Goal: Find specific page/section: Find specific page/section

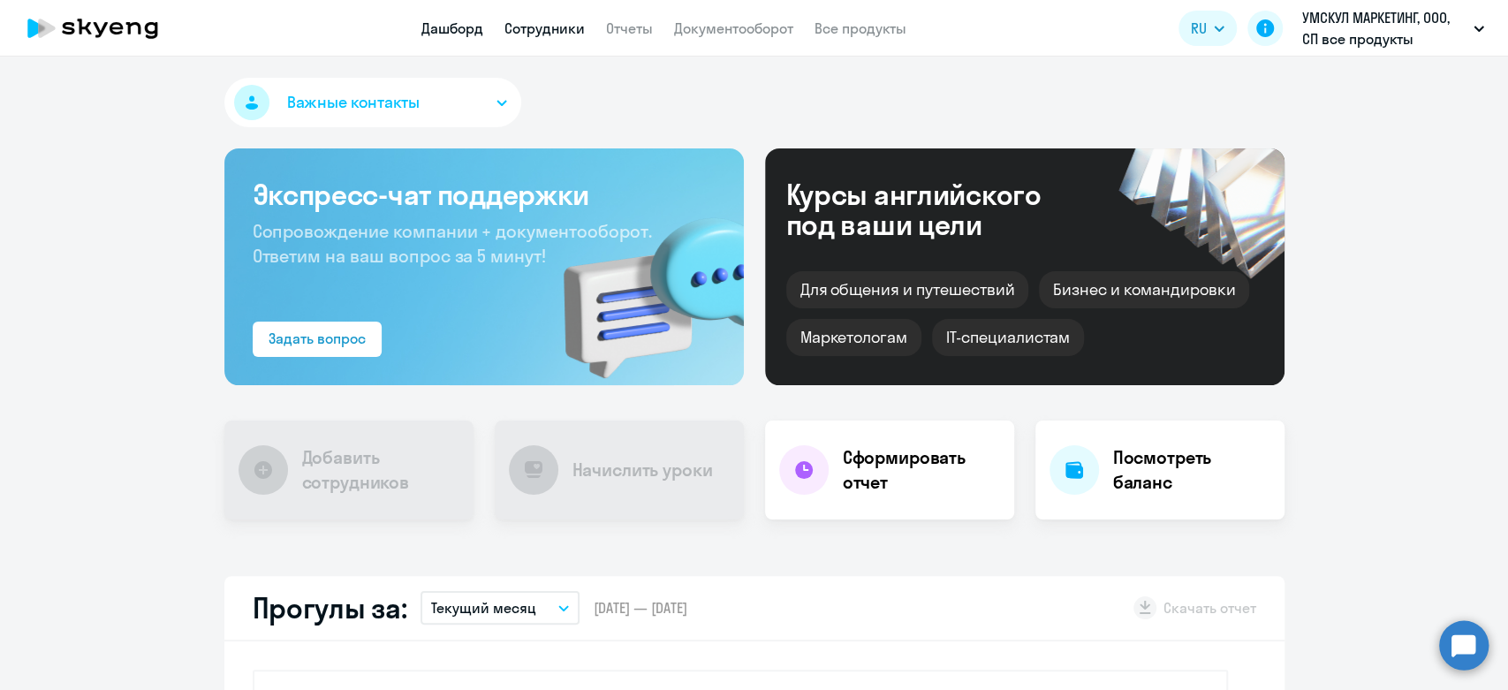
click at [524, 34] on link "Сотрудники" at bounding box center [544, 28] width 80 height 18
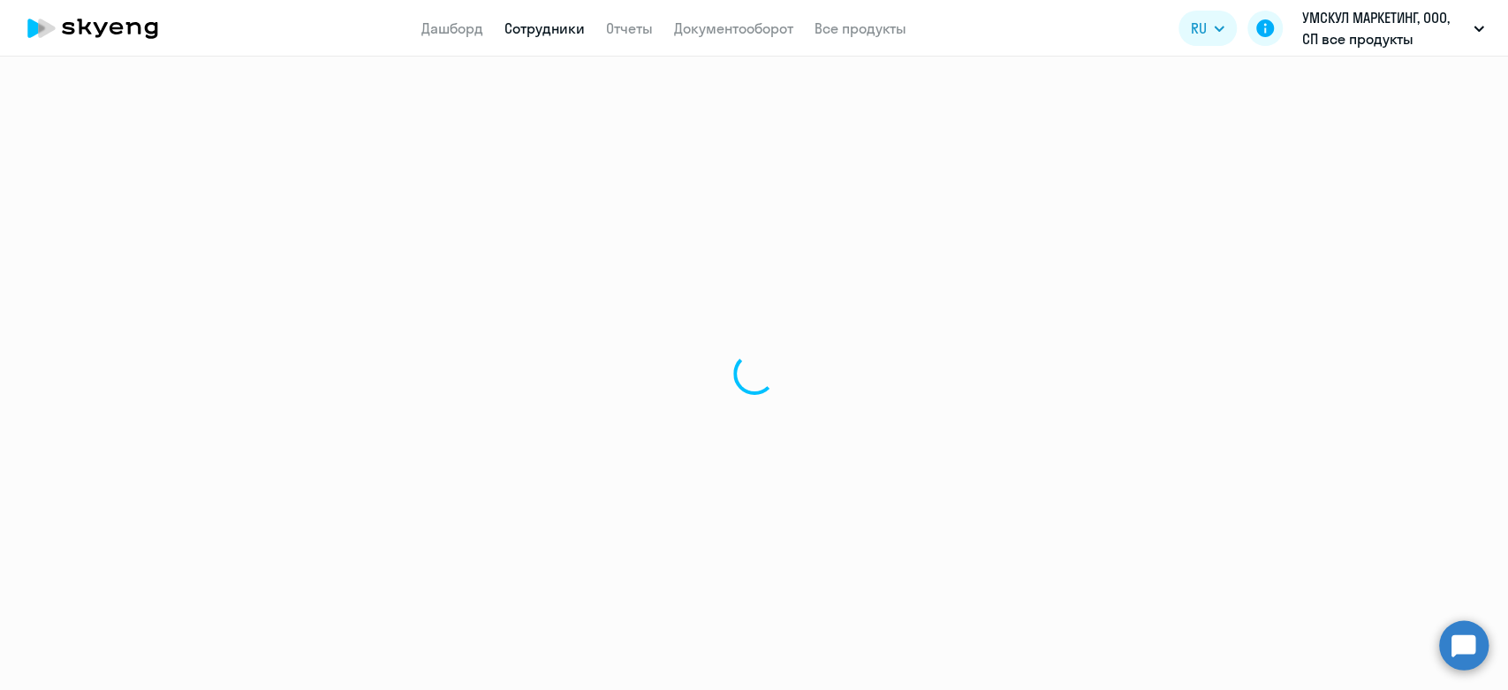
select select "30"
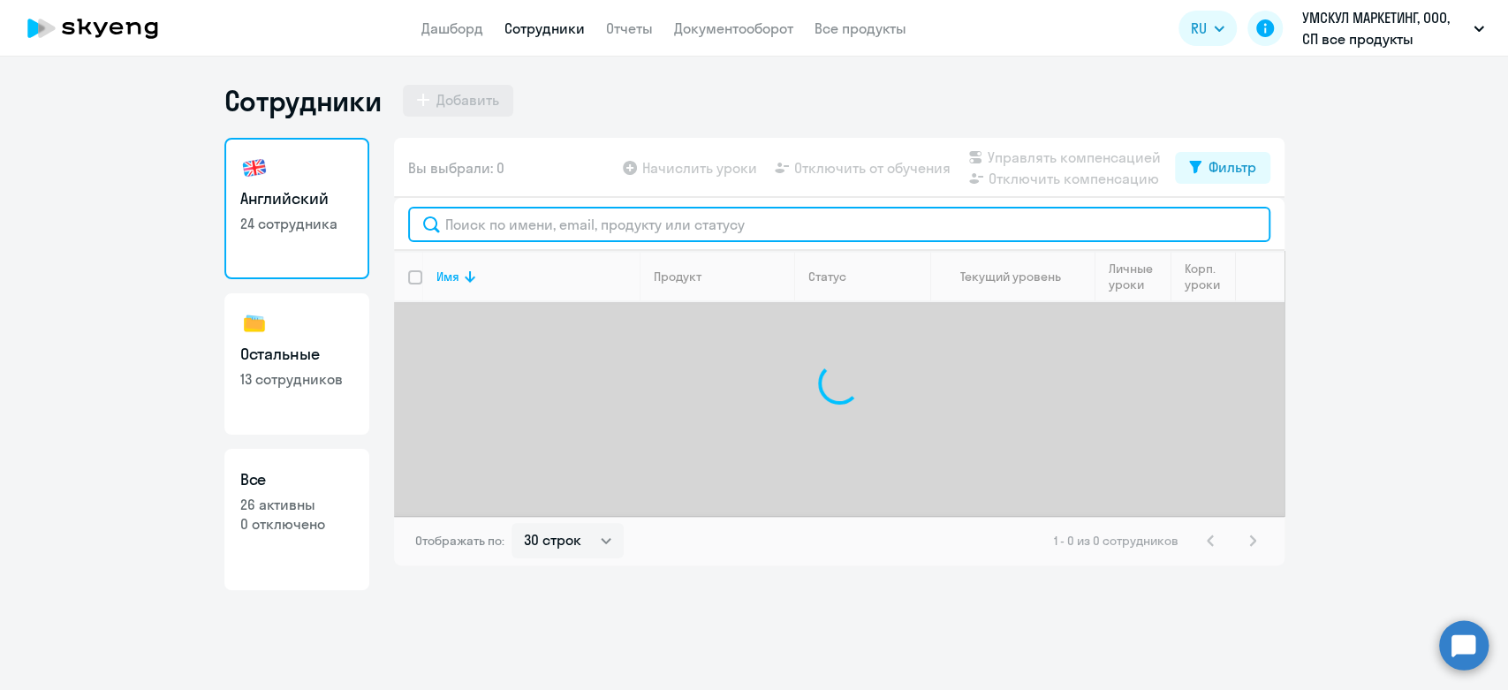
click at [775, 231] on input "text" at bounding box center [839, 224] width 862 height 35
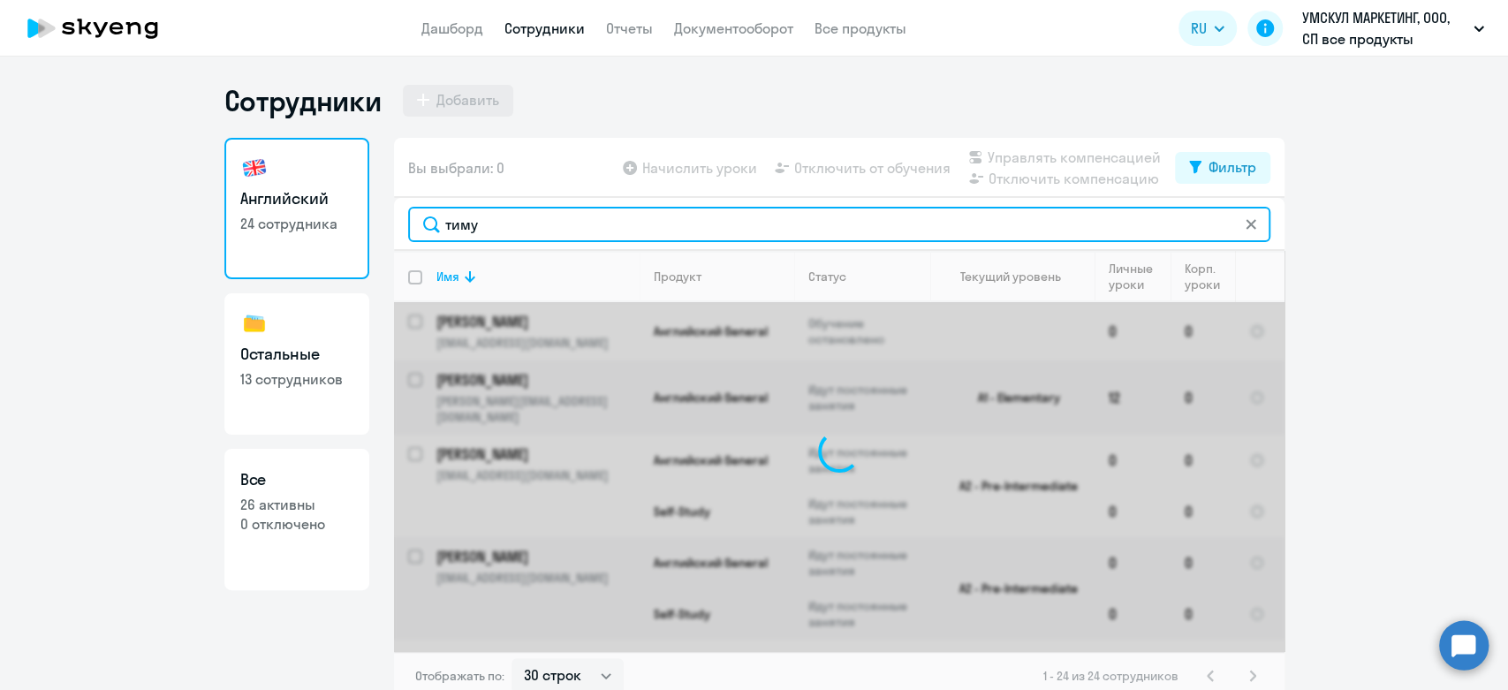
type input "[PERSON_NAME]"
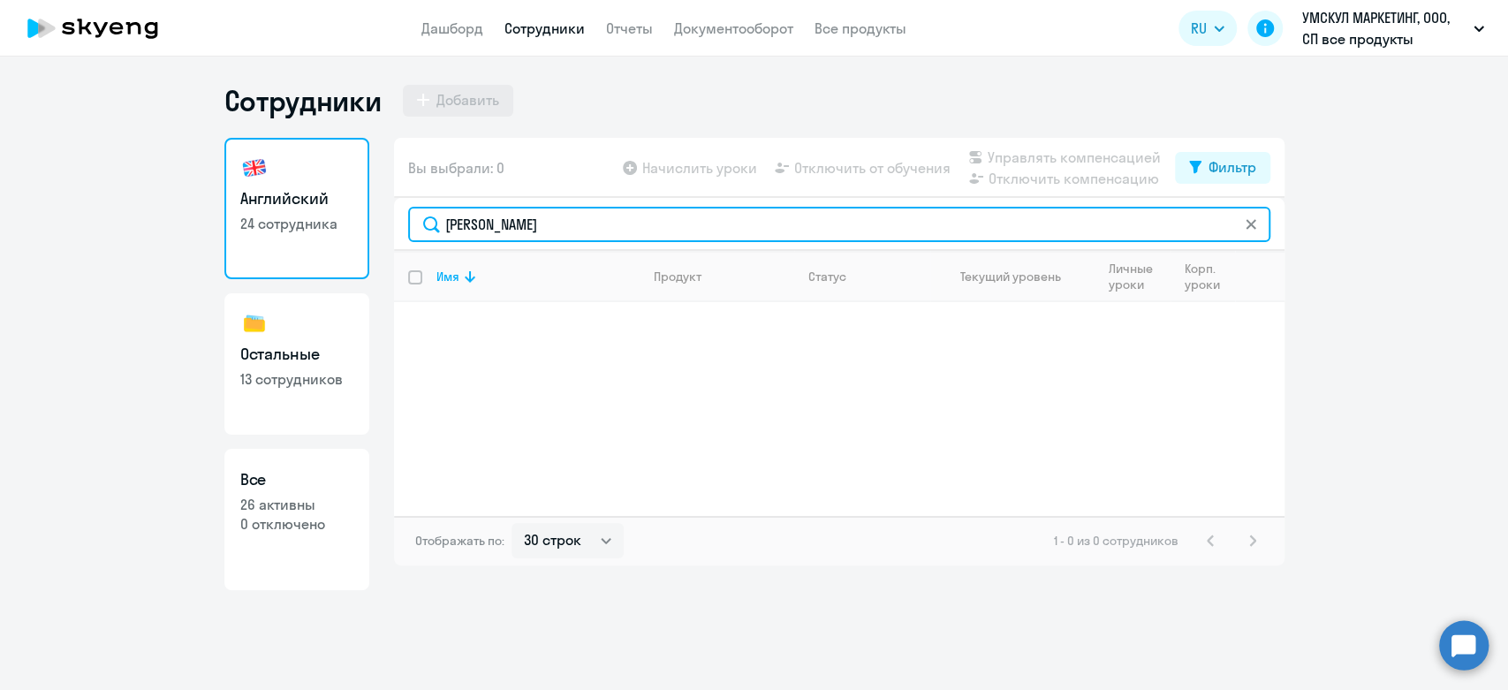
drag, startPoint x: 505, startPoint y: 220, endPoint x: 444, endPoint y: 213, distance: 61.3
click at [444, 213] on input "[PERSON_NAME]" at bounding box center [839, 224] width 862 height 35
